Goal: Information Seeking & Learning: Learn about a topic

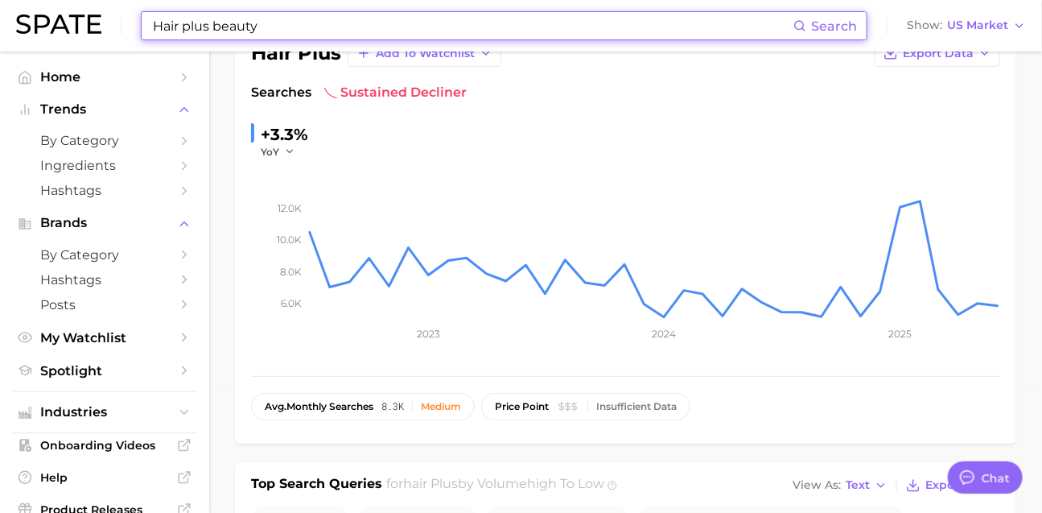
scroll to position [2386, 0]
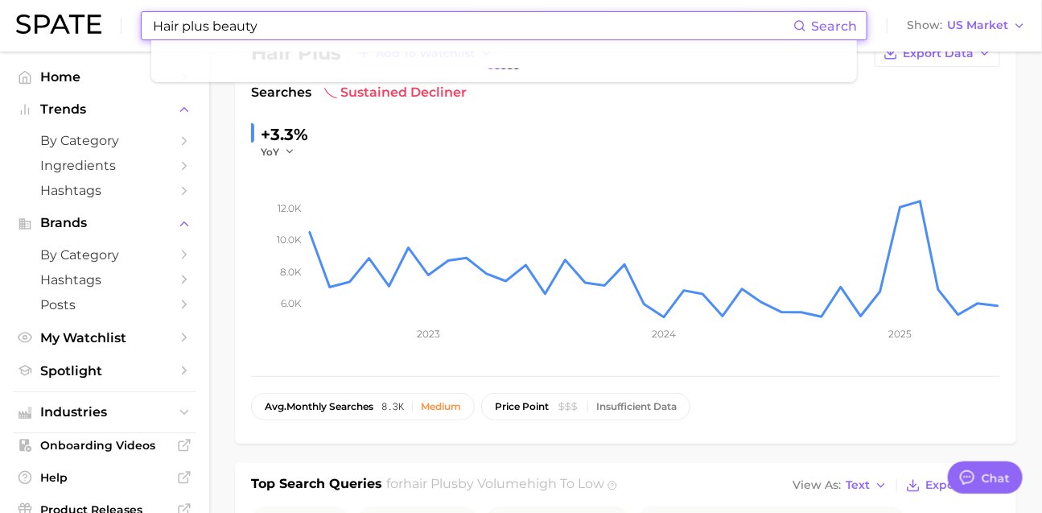
click at [385, 31] on input "Hair plus beauty" at bounding box center [472, 25] width 642 height 27
type input "ㄷ"
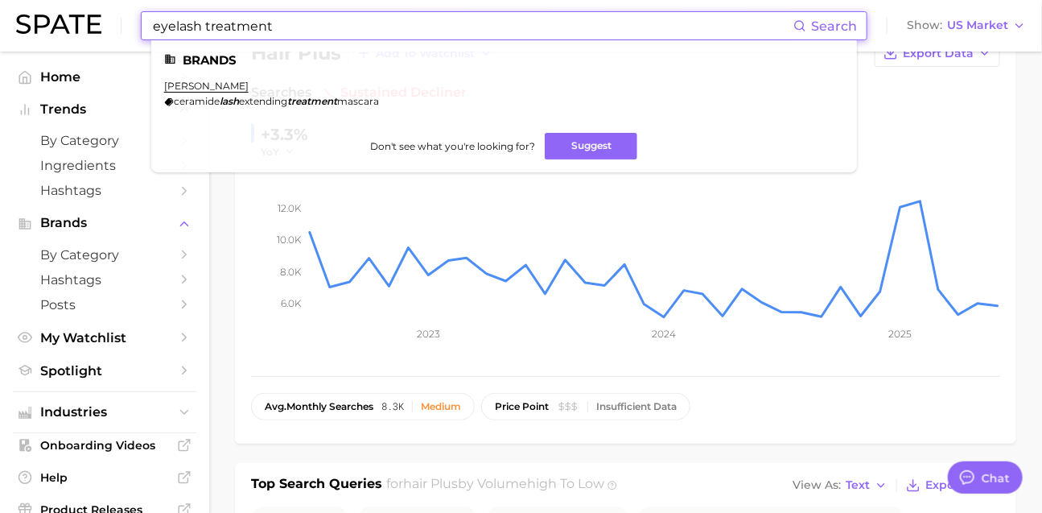
click at [335, 24] on input "eyelash treatment" at bounding box center [472, 25] width 642 height 27
paste input "hydrogel mask"
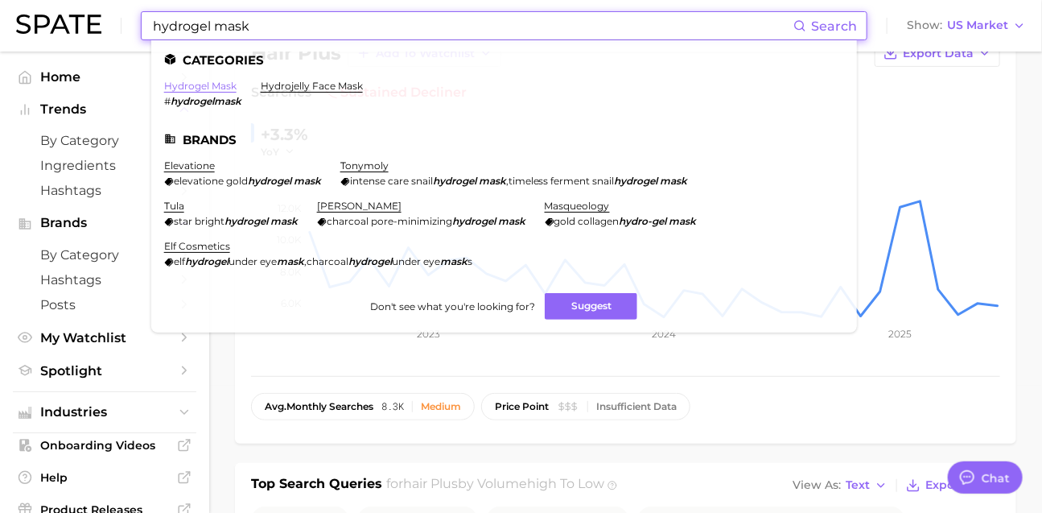
type input "hydrogel mask"
click at [216, 87] on link "hydrogel mask" at bounding box center [200, 86] width 72 height 12
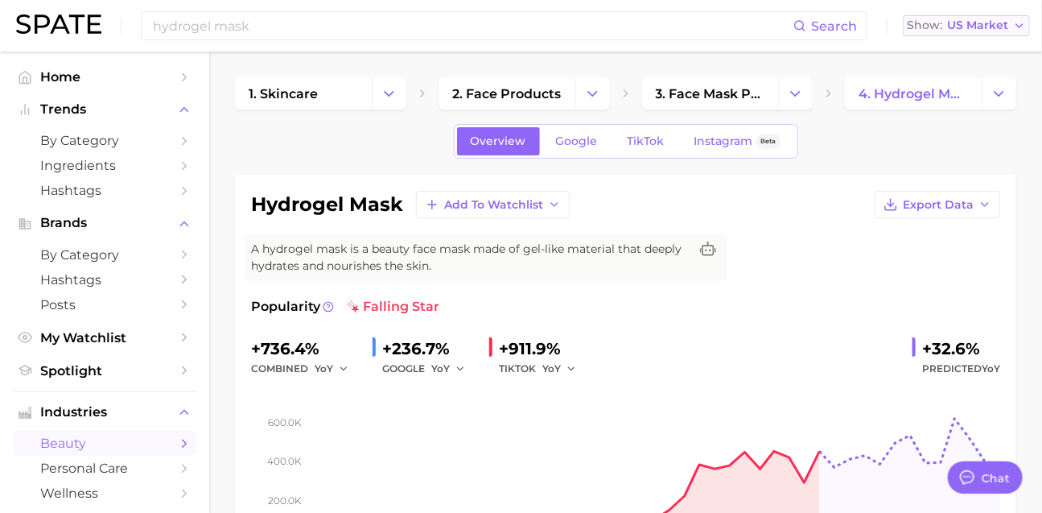
click at [997, 29] on span "US Market" at bounding box center [977, 25] width 61 height 9
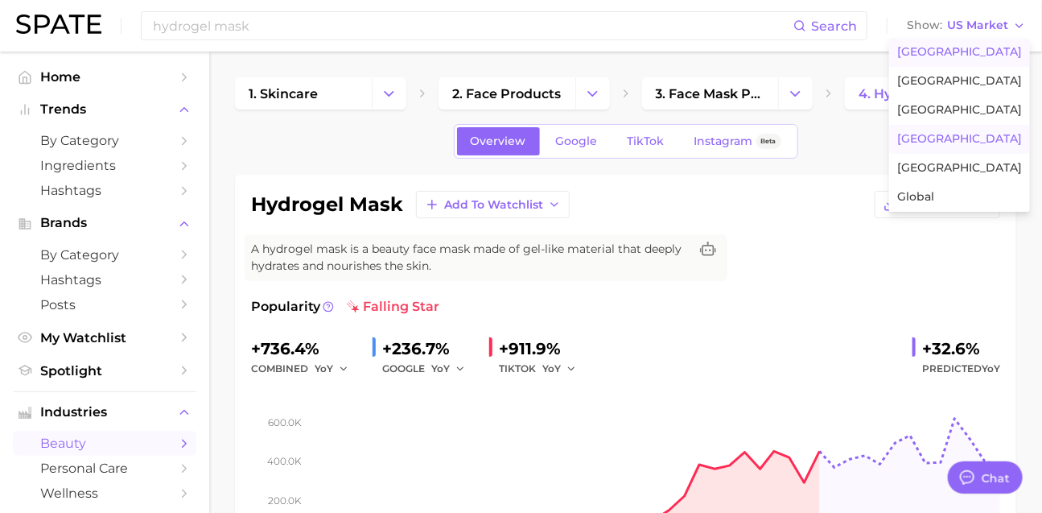
click at [957, 146] on span "[GEOGRAPHIC_DATA]" at bounding box center [959, 139] width 125 height 14
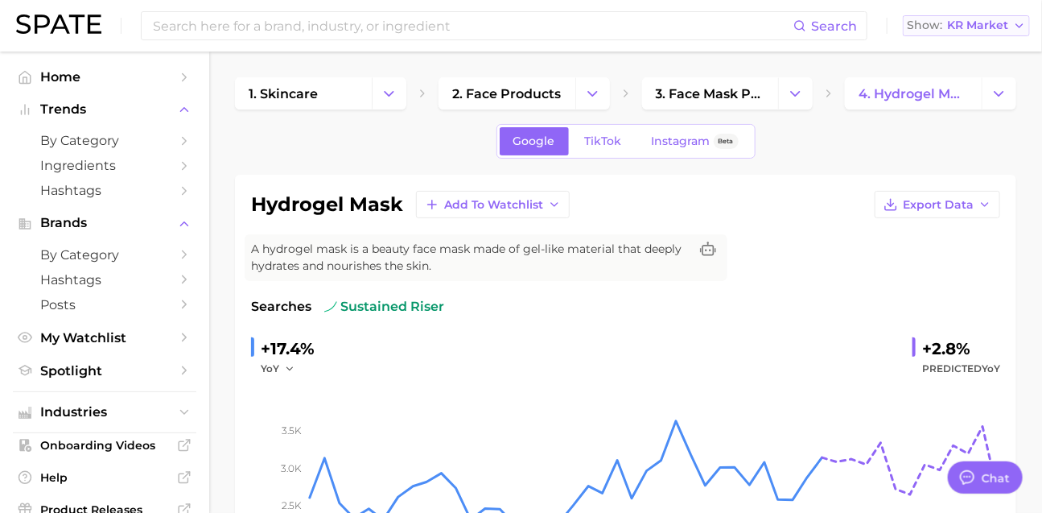
click at [974, 27] on span "KR Market" at bounding box center [977, 25] width 61 height 9
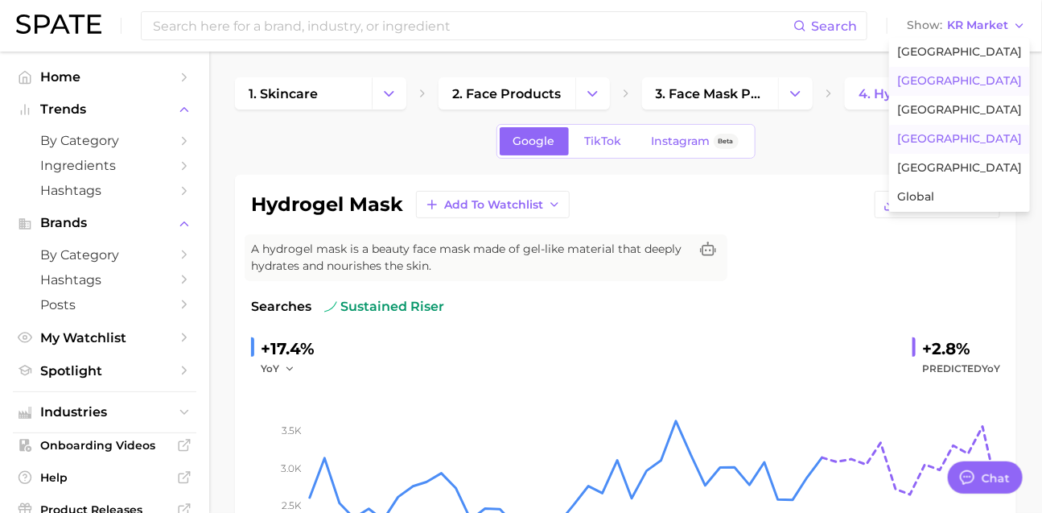
click at [967, 88] on span "[GEOGRAPHIC_DATA]" at bounding box center [959, 81] width 125 height 14
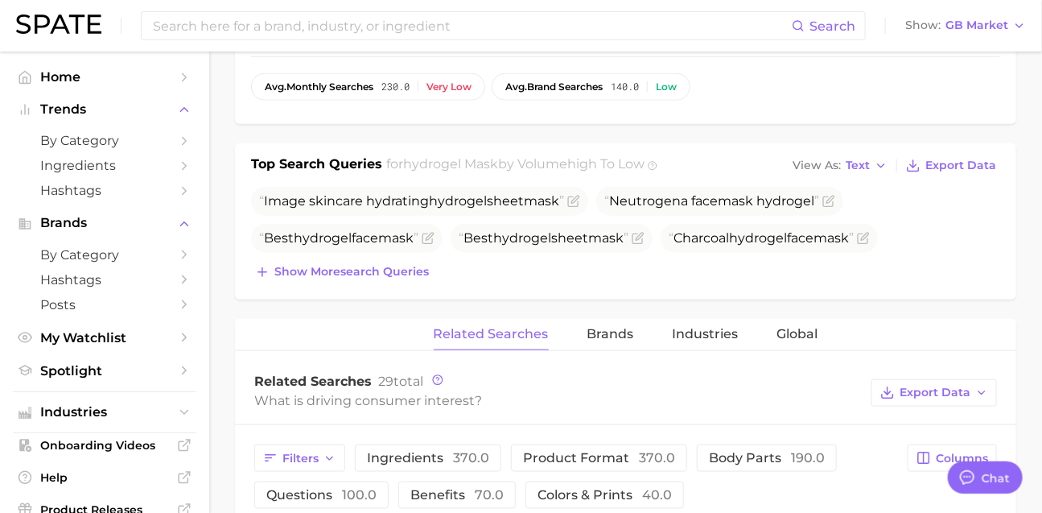
scroll to position [583, 0]
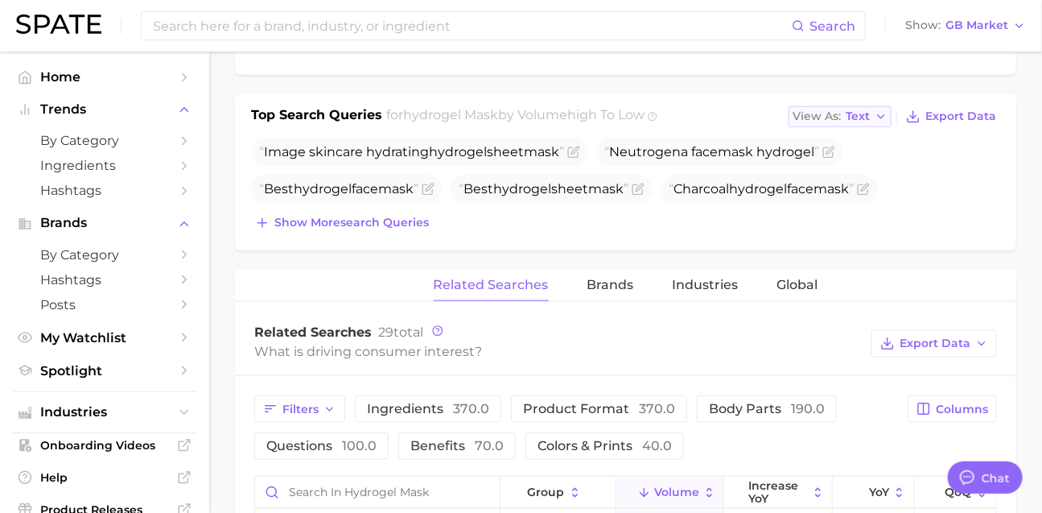
click at [859, 121] on span "Text" at bounding box center [858, 116] width 24 height 9
click at [875, 187] on button "Table" at bounding box center [877, 172] width 177 height 29
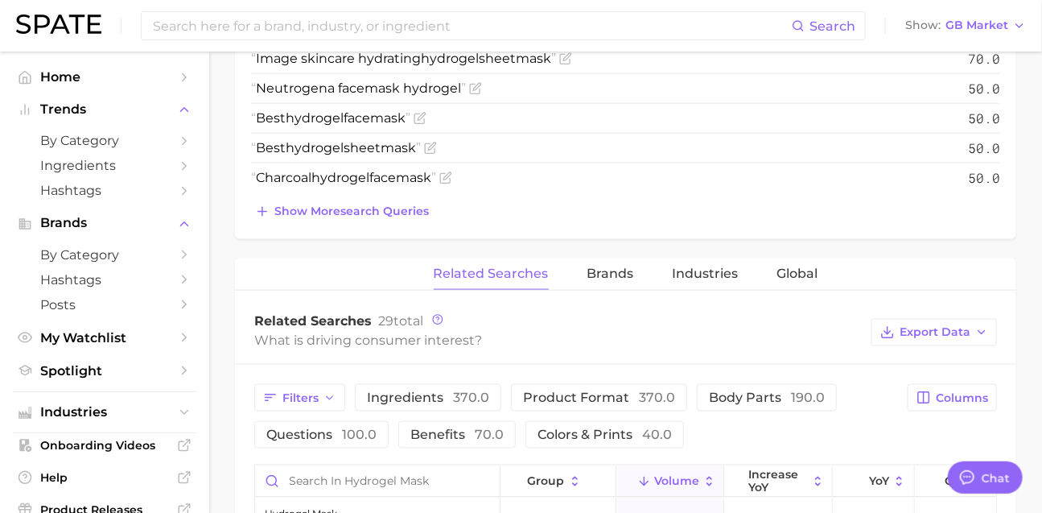
scroll to position [717, 0]
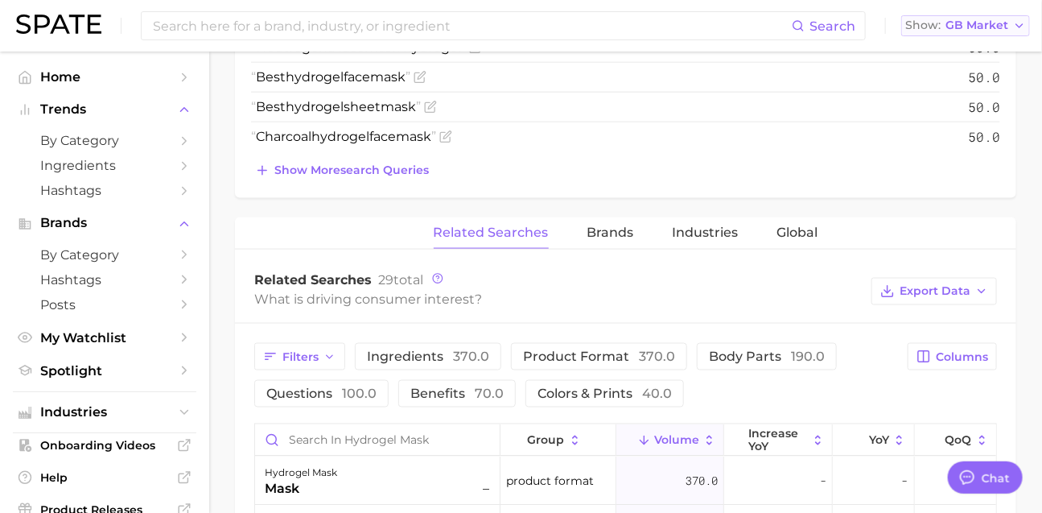
click at [956, 30] on span "GB Market" at bounding box center [976, 25] width 63 height 9
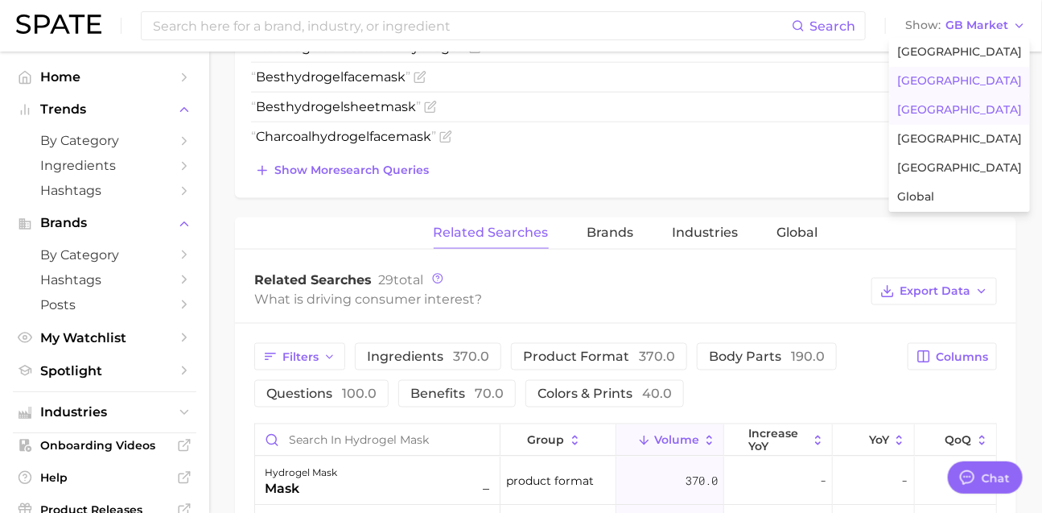
click at [958, 125] on button "[GEOGRAPHIC_DATA]" at bounding box center [959, 110] width 141 height 29
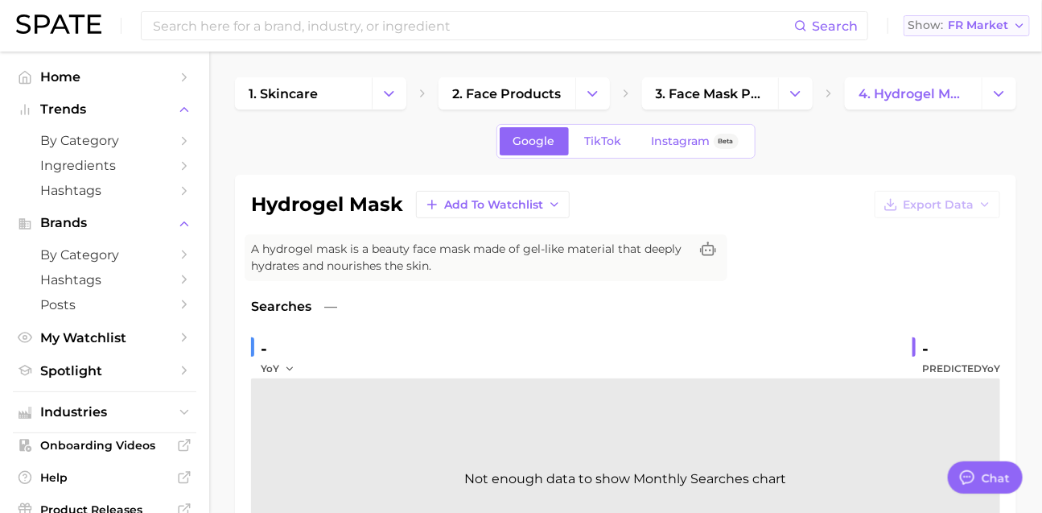
click at [978, 30] on span "FR Market" at bounding box center [978, 25] width 60 height 9
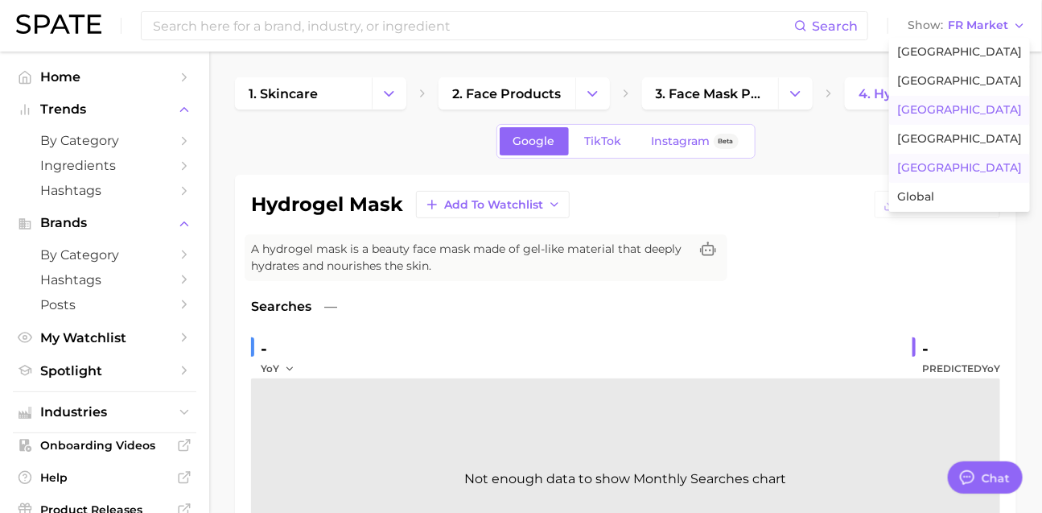
click at [935, 175] on span "[GEOGRAPHIC_DATA]" at bounding box center [959, 168] width 125 height 14
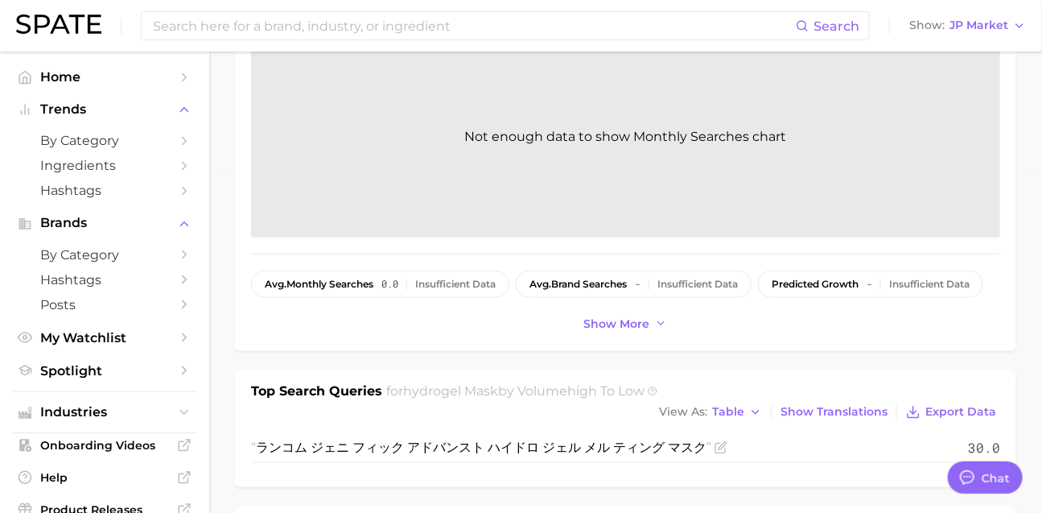
scroll to position [422, 0]
